Goal: Use online tool/utility: Use online tool/utility

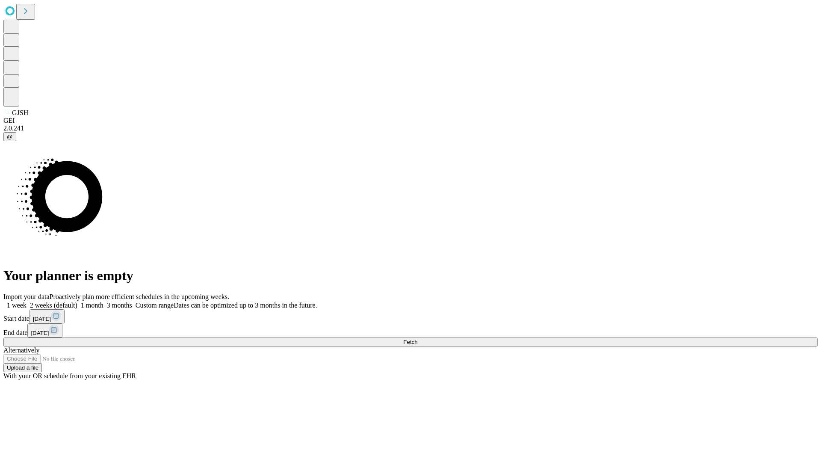
click at [417, 339] on span "Fetch" at bounding box center [410, 342] width 14 height 6
